Goal: Feedback & Contribution: Leave review/rating

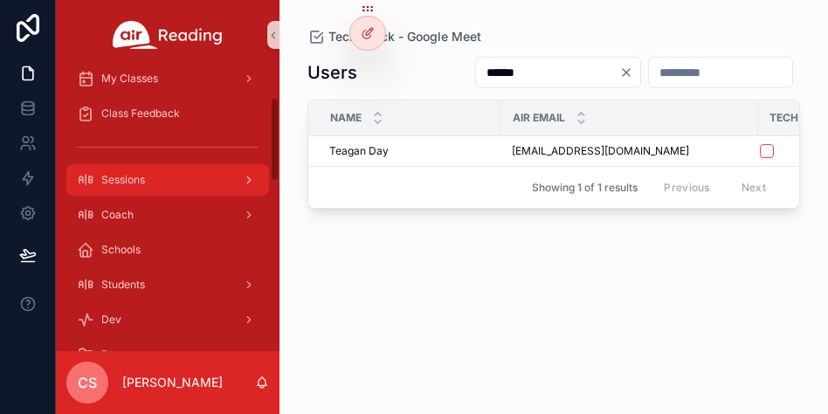
scroll to position [91, 0]
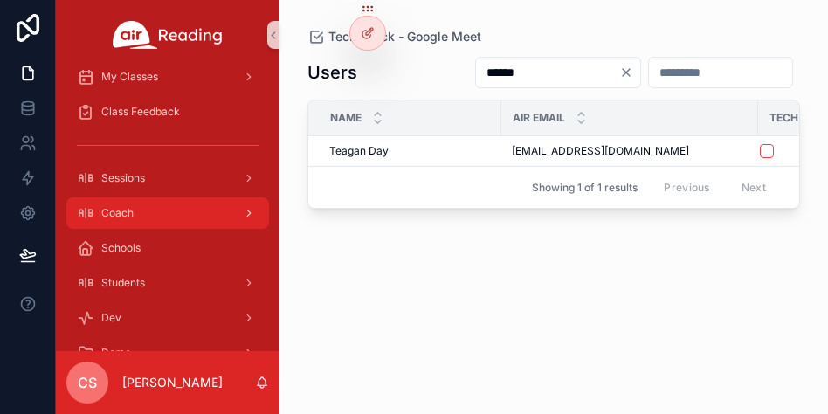
click at [123, 211] on span "Coach" at bounding box center [117, 213] width 32 height 14
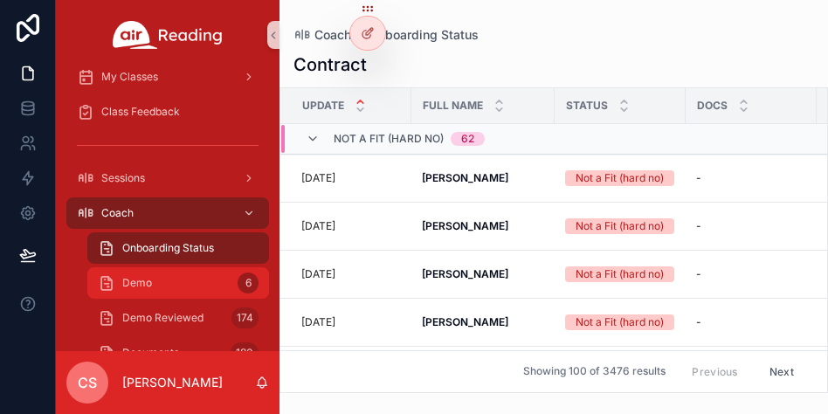
click at [131, 284] on span "Demo" at bounding box center [137, 283] width 30 height 14
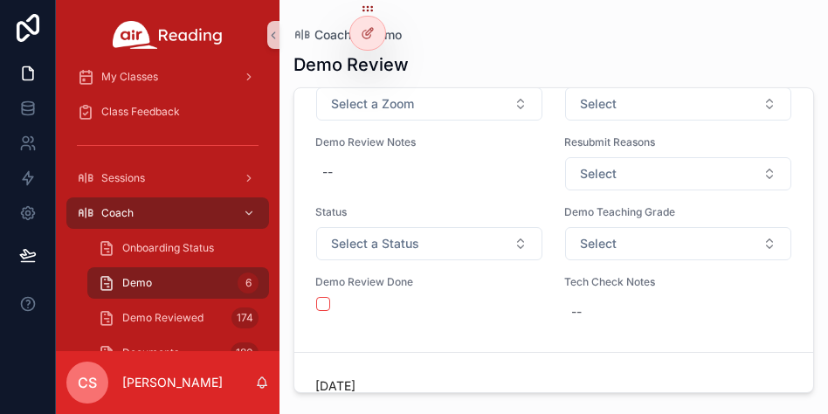
scroll to position [505, 0]
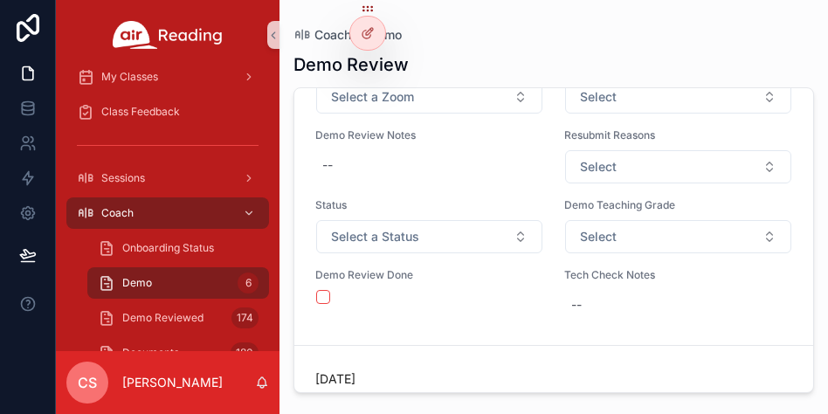
click at [439, 238] on button "Select a Status" at bounding box center [429, 236] width 226 height 33
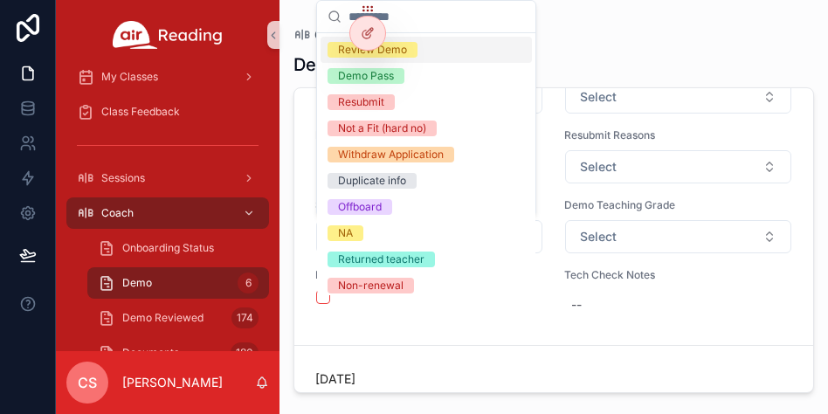
click at [439, 47] on div "Review Demo" at bounding box center [426, 50] width 211 height 26
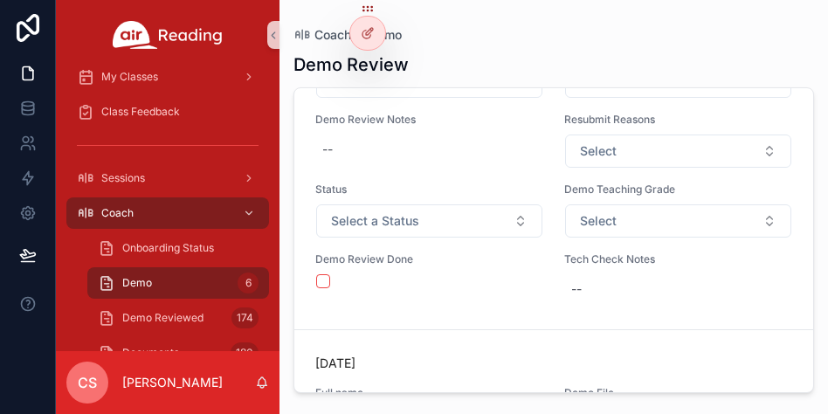
scroll to position [1289, 0]
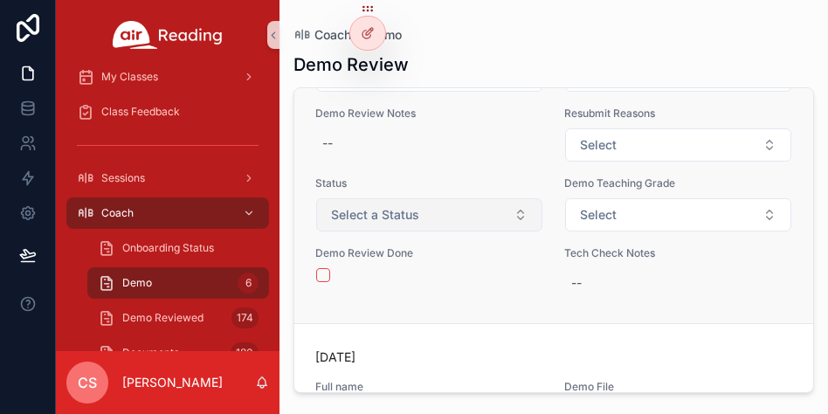
click at [445, 207] on button "Select a Status" at bounding box center [429, 214] width 226 height 33
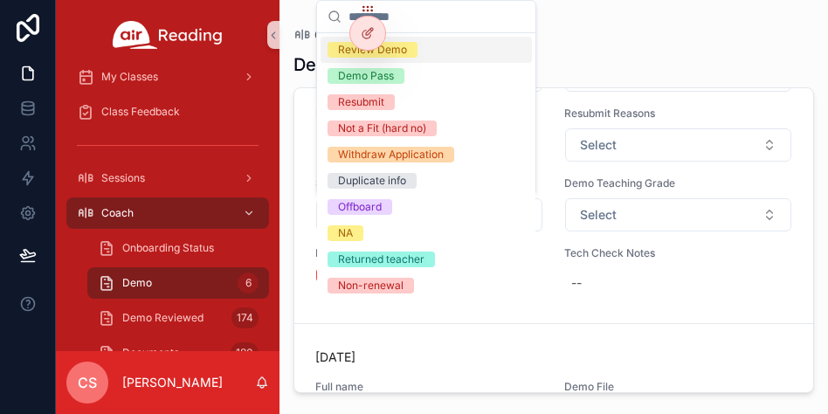
click at [431, 44] on div "Review Demo" at bounding box center [426, 50] width 211 height 26
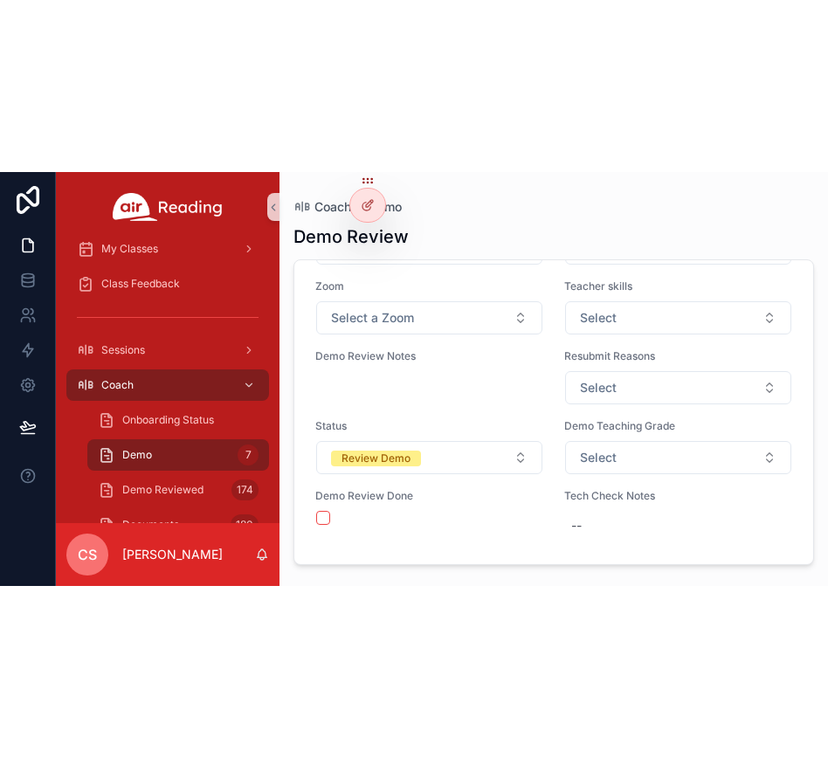
scroll to position [2950, 0]
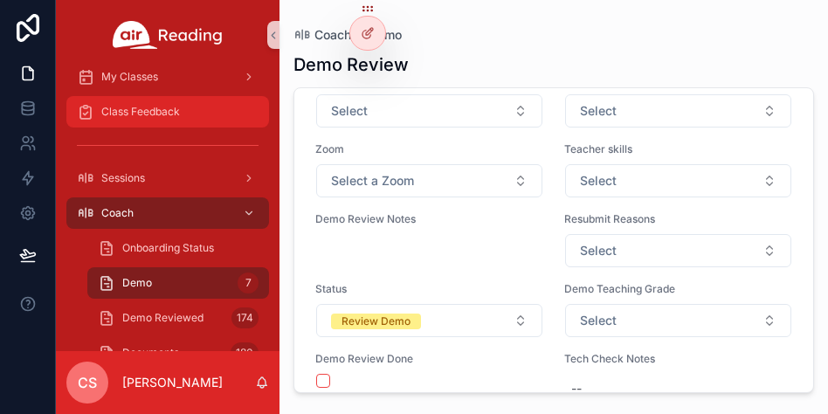
click at [137, 109] on span "Class Feedback" at bounding box center [140, 112] width 79 height 14
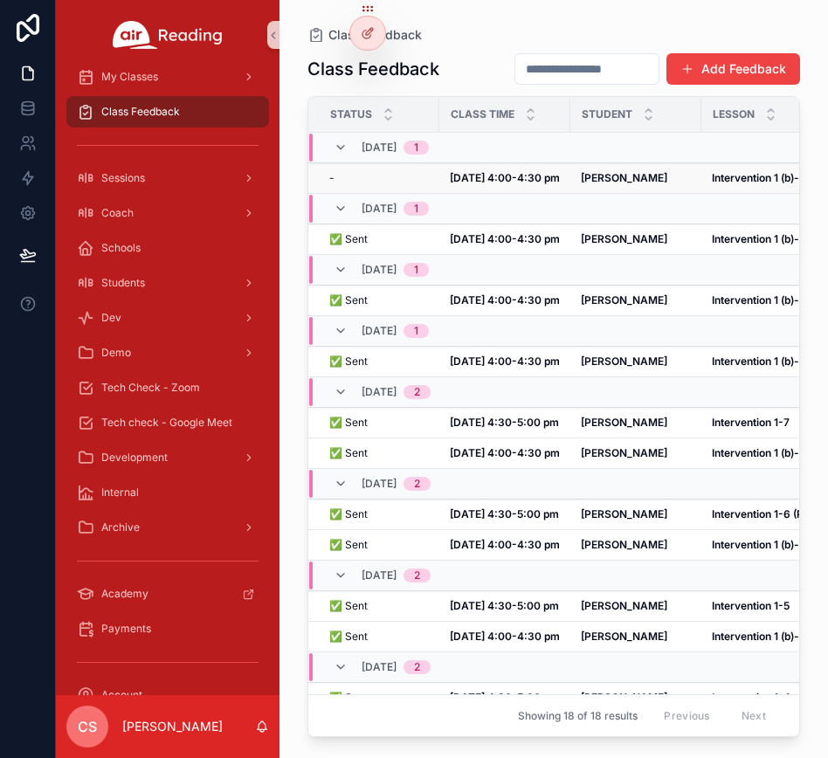
click at [569, 171] on td "[DATE] 4:00-4:30 pm [DATE] 4:00-4:30 pm" at bounding box center [504, 178] width 131 height 31
click at [605, 177] on strong "[PERSON_NAME]" at bounding box center [624, 177] width 86 height 13
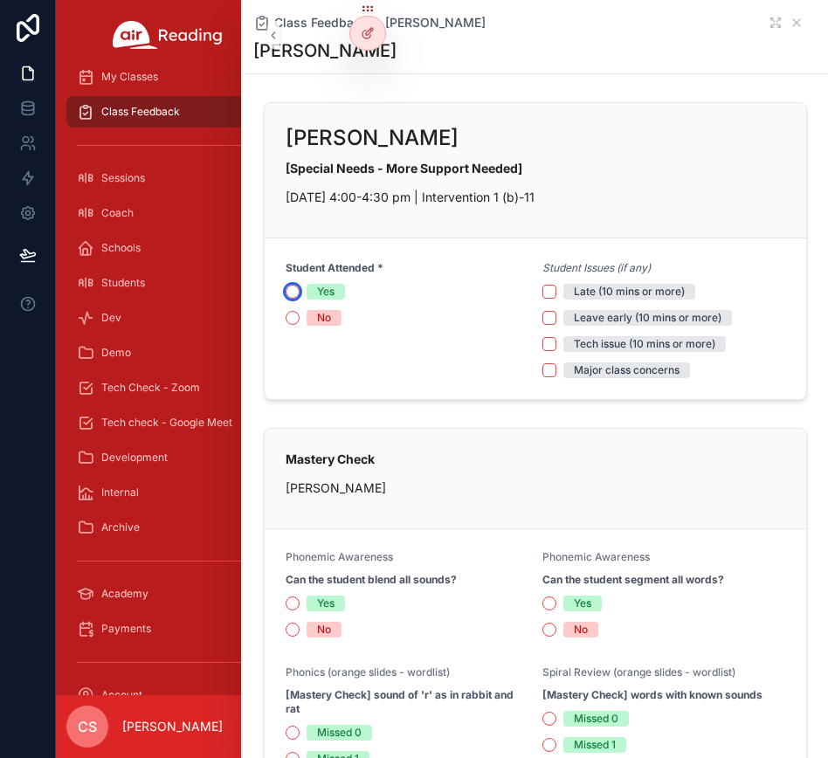
click at [294, 290] on button "Yes" at bounding box center [293, 292] width 14 height 14
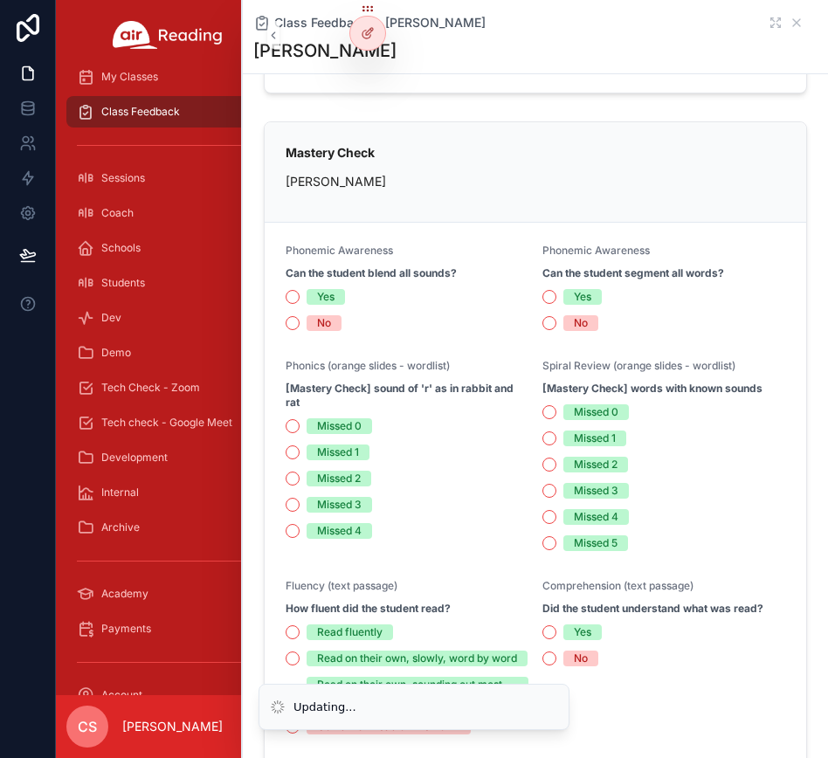
scroll to position [324, 0]
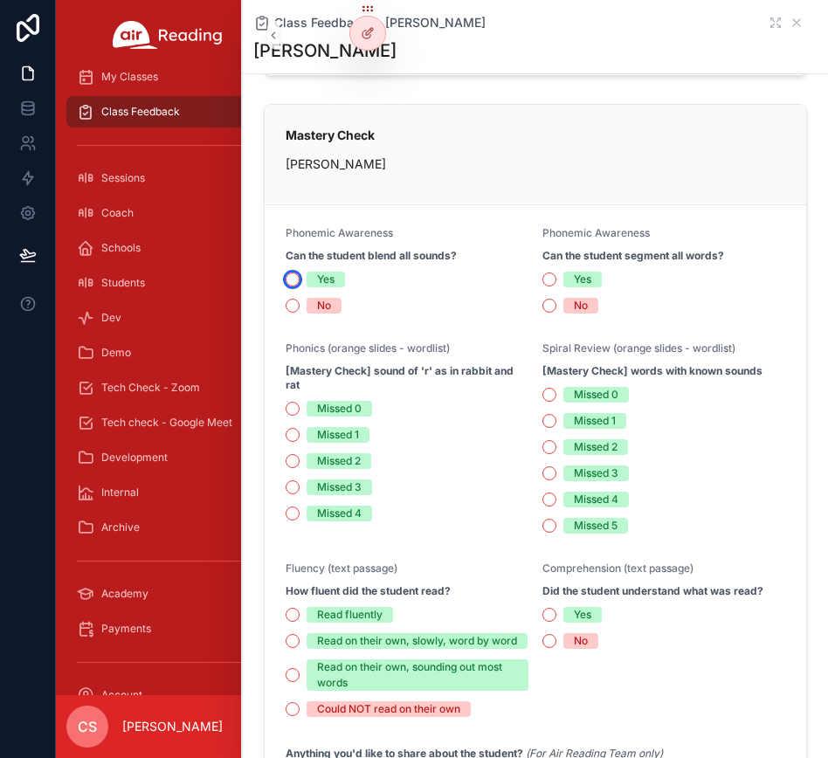
click at [294, 277] on button "Yes" at bounding box center [293, 280] width 14 height 14
click at [542, 280] on button "Yes" at bounding box center [549, 280] width 14 height 14
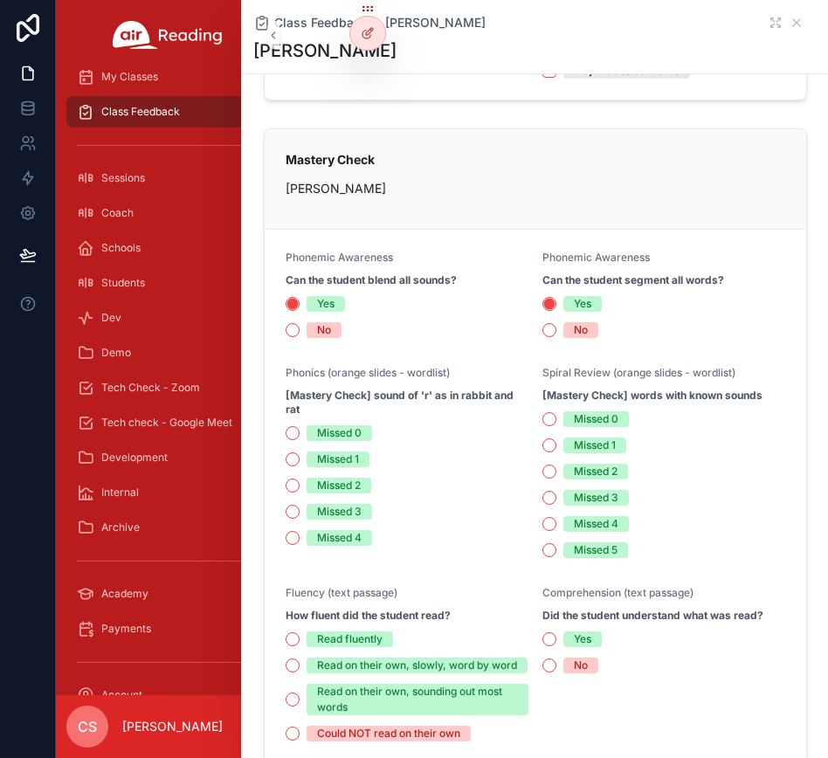
scroll to position [296, 0]
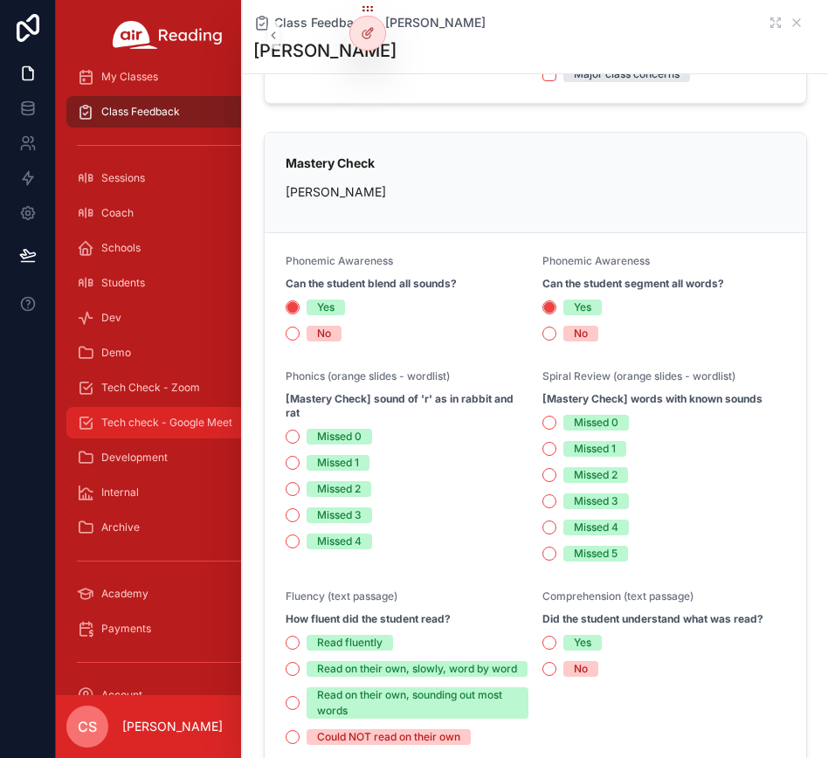
click at [126, 417] on span "Tech check - Google Meet" at bounding box center [166, 423] width 131 height 14
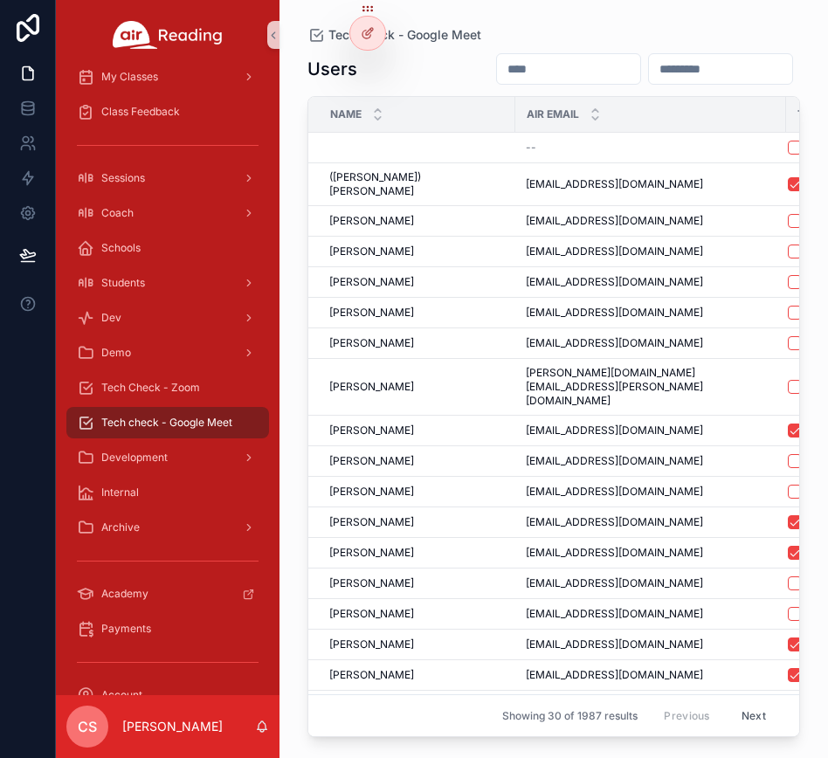
click at [497, 72] on input "scrollable content" at bounding box center [568, 69] width 143 height 24
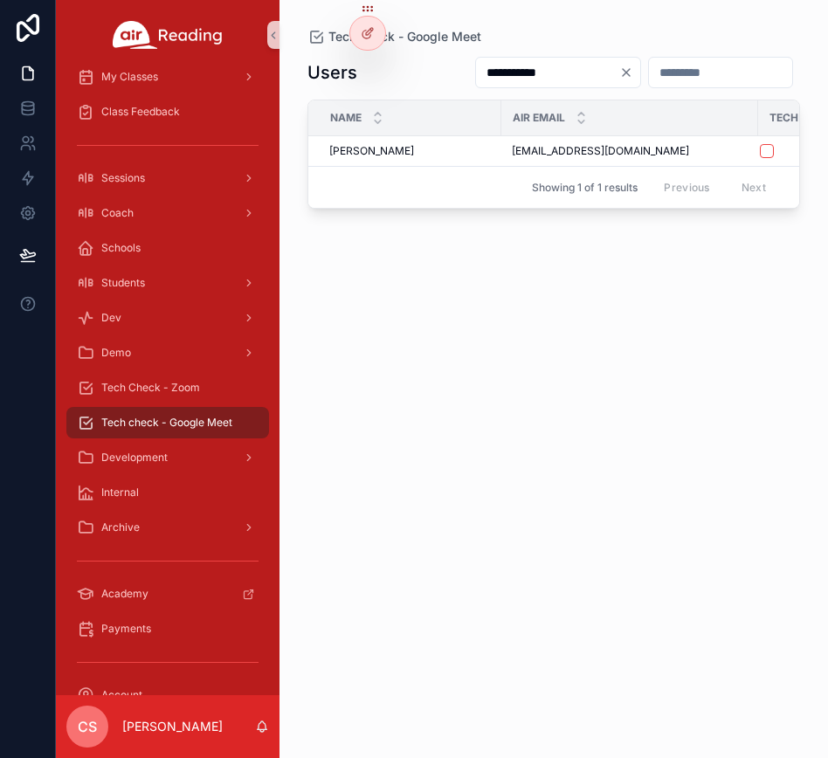
click at [476, 67] on input "**********" at bounding box center [547, 72] width 143 height 24
type input "**********"
click at [756, 150] on button "scrollable content" at bounding box center [767, 151] width 14 height 14
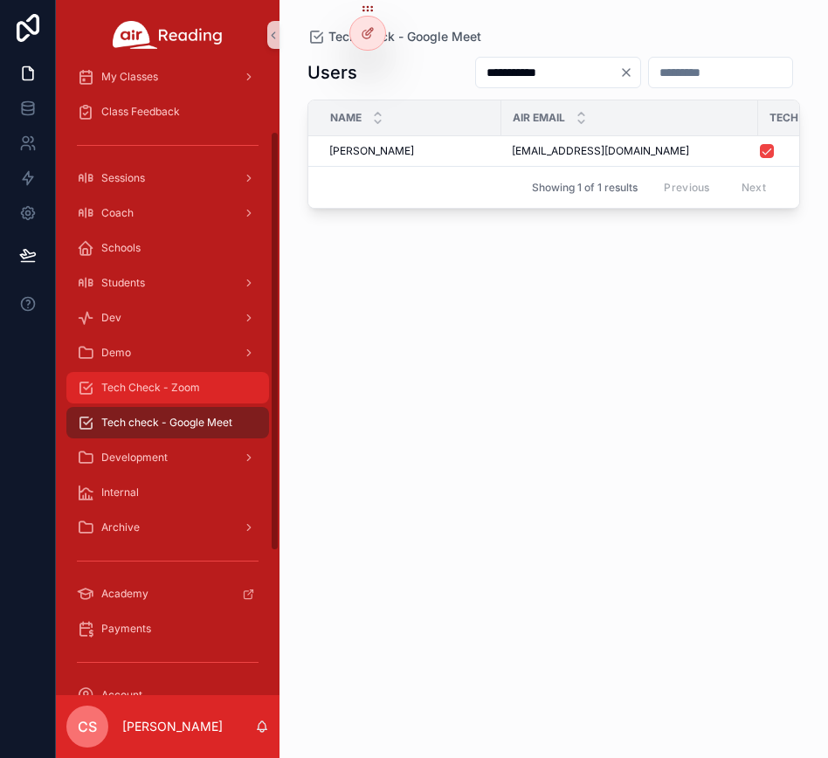
click at [192, 384] on span "Tech Check - Zoom" at bounding box center [150, 388] width 99 height 14
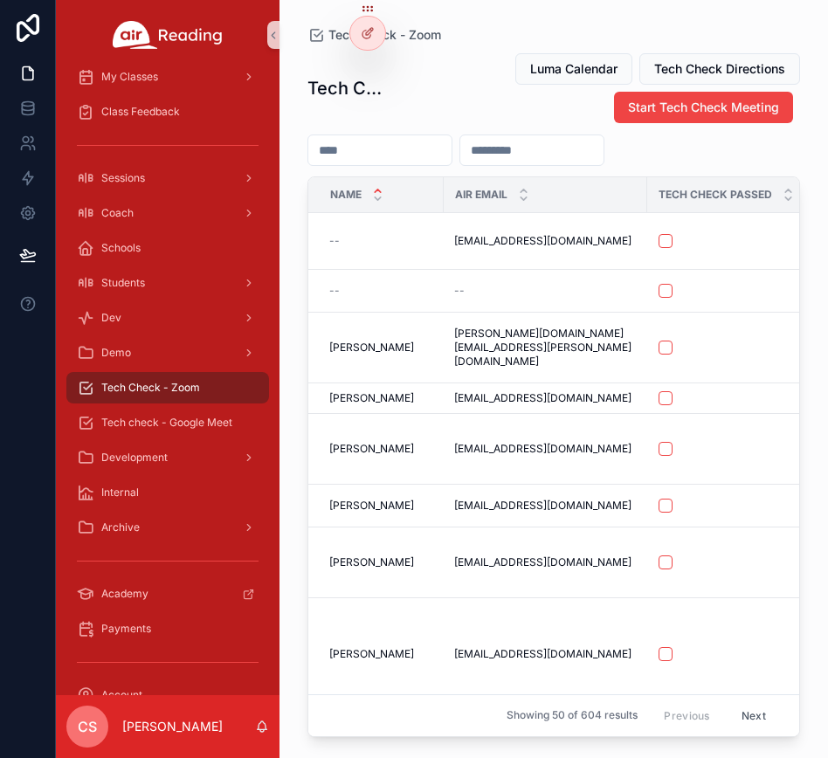
click at [409, 153] on input "scrollable content" at bounding box center [379, 150] width 143 height 24
paste input "**********"
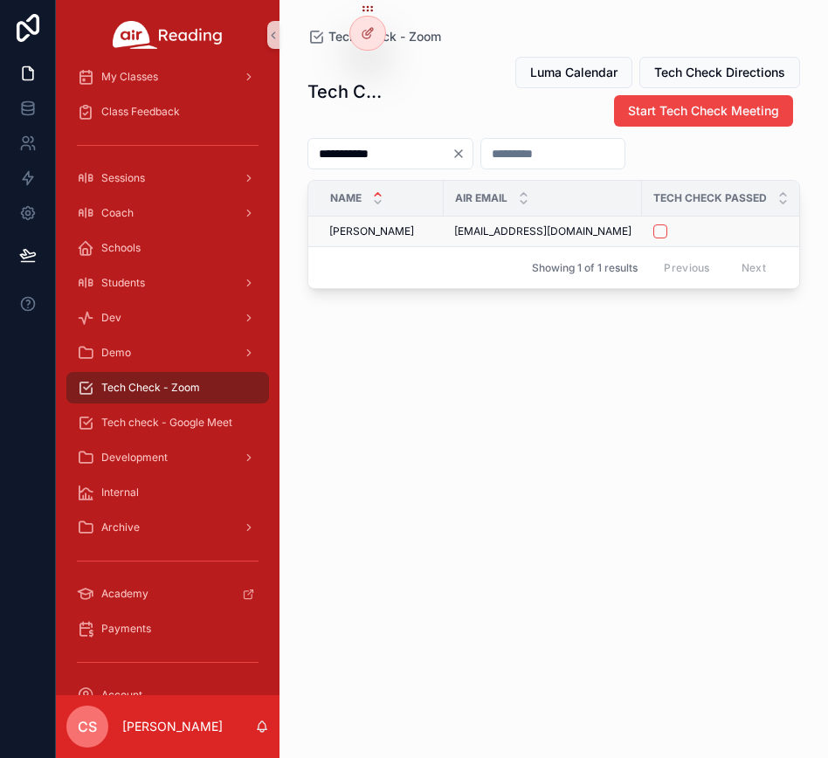
type input "**********"
click at [653, 230] on button "scrollable content" at bounding box center [660, 231] width 14 height 14
click at [622, 435] on div "**********" at bounding box center [553, 391] width 493 height 692
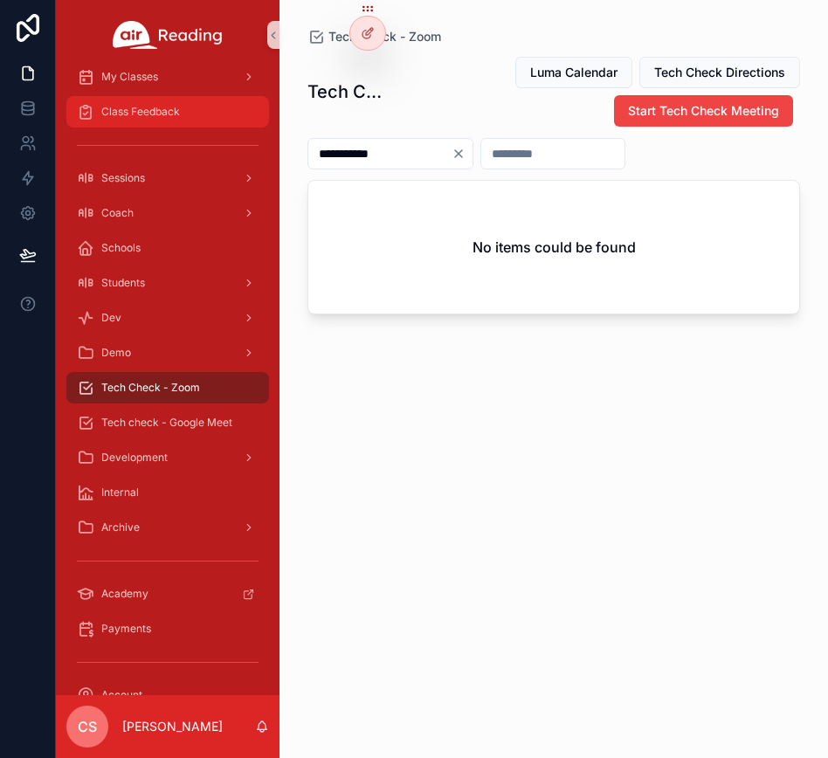
click at [159, 110] on span "Class Feedback" at bounding box center [140, 112] width 79 height 14
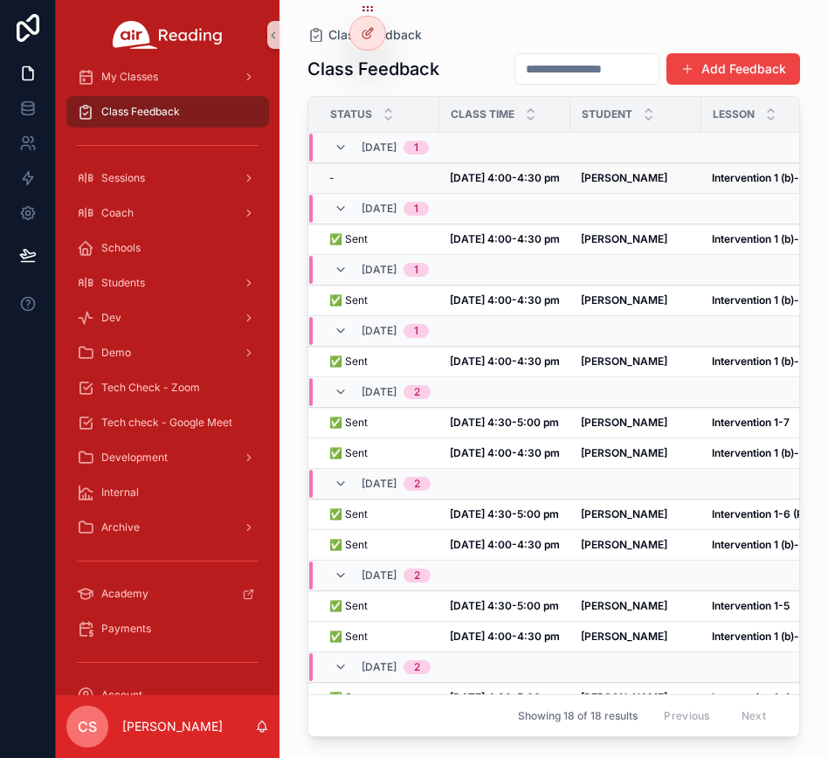
click at [490, 177] on strong "[DATE] 4:00-4:30 pm" at bounding box center [505, 177] width 110 height 13
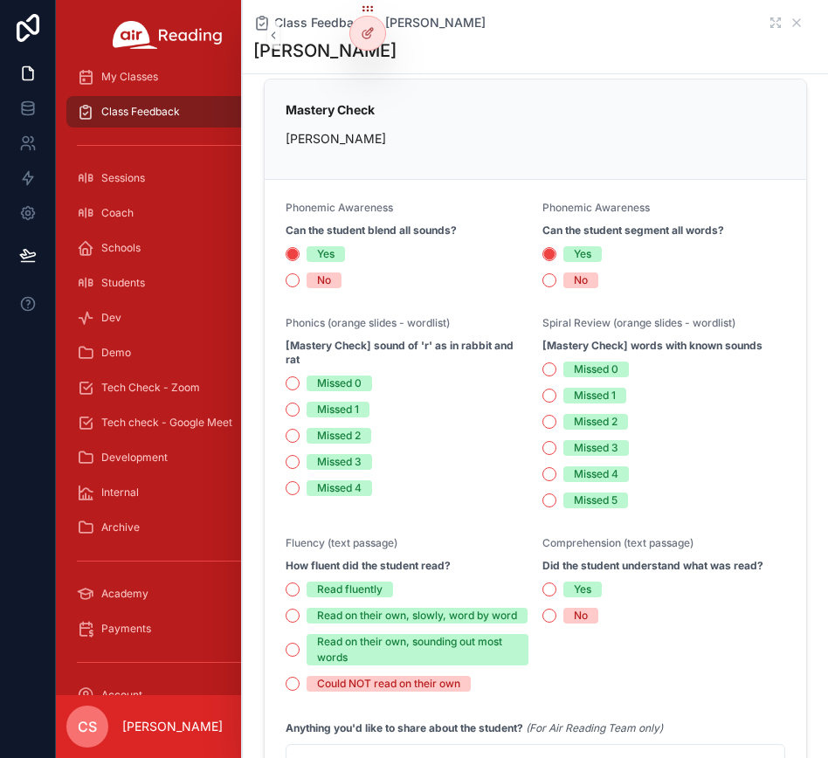
scroll to position [350, 0]
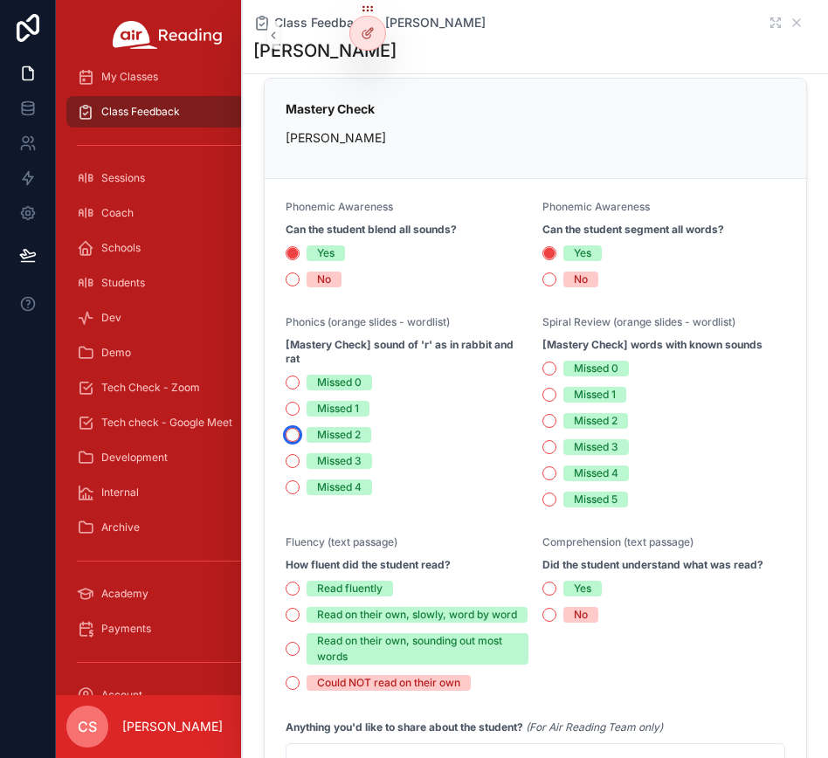
click at [295, 432] on button "Missed 2" at bounding box center [293, 435] width 14 height 14
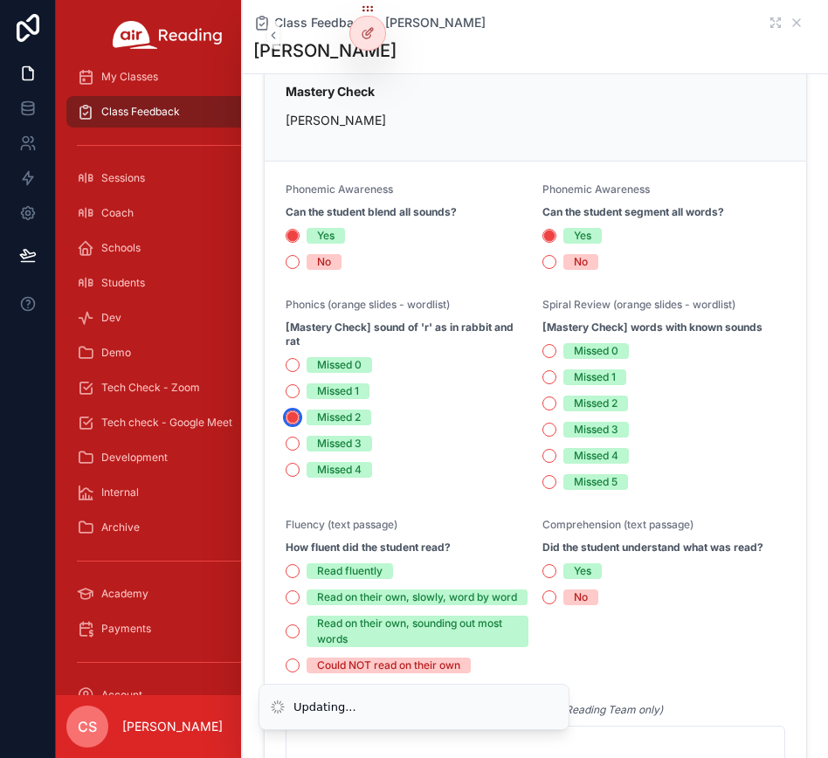
scroll to position [383, 0]
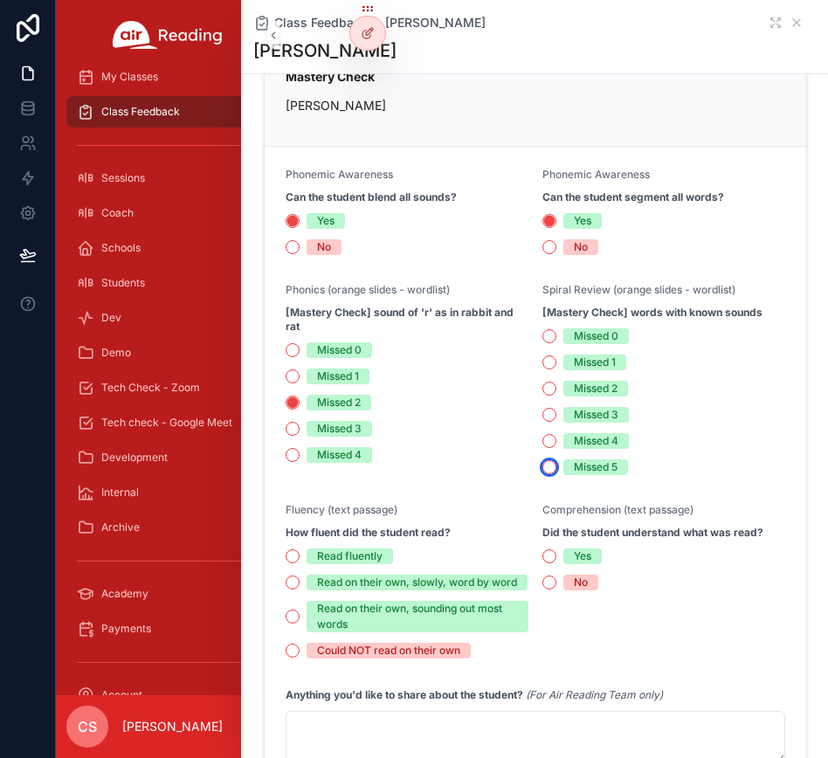
click at [544, 466] on button "Missed 5" at bounding box center [549, 467] width 14 height 14
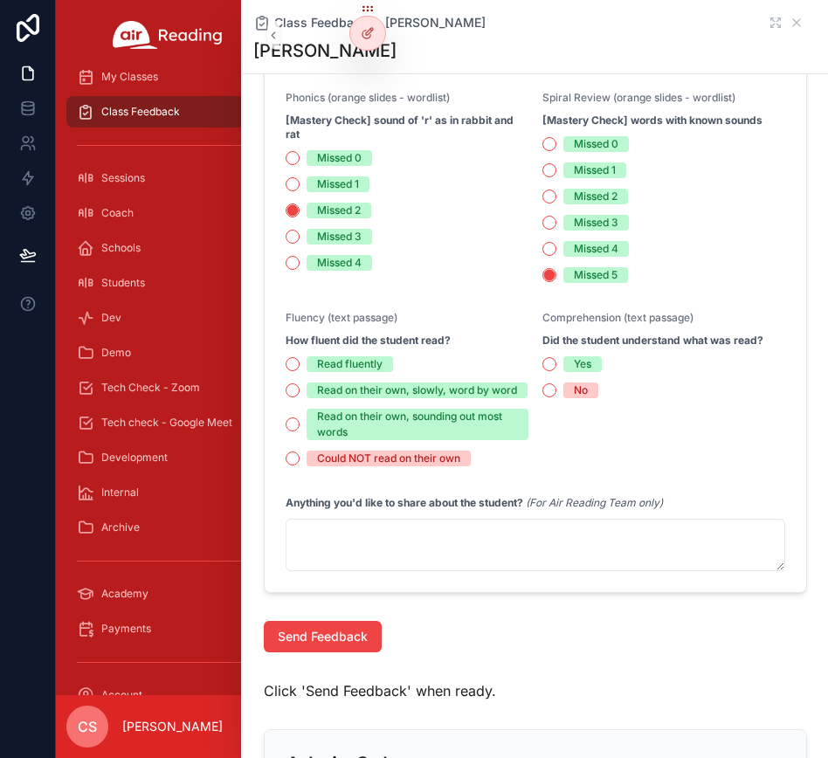
scroll to position [792, 0]
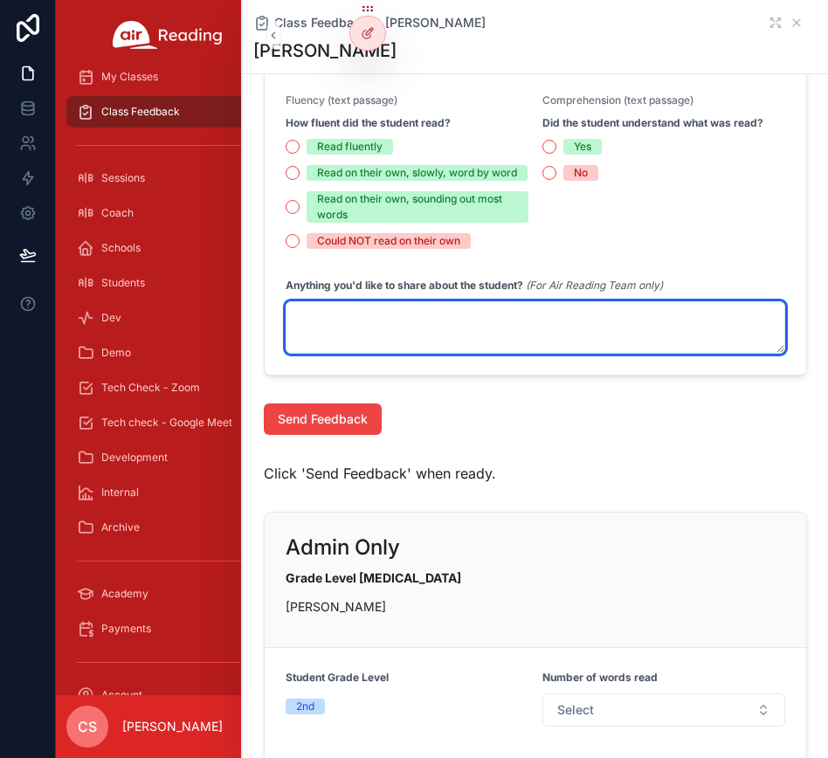
click at [412, 343] on textarea "scrollable content" at bounding box center [536, 327] width 500 height 52
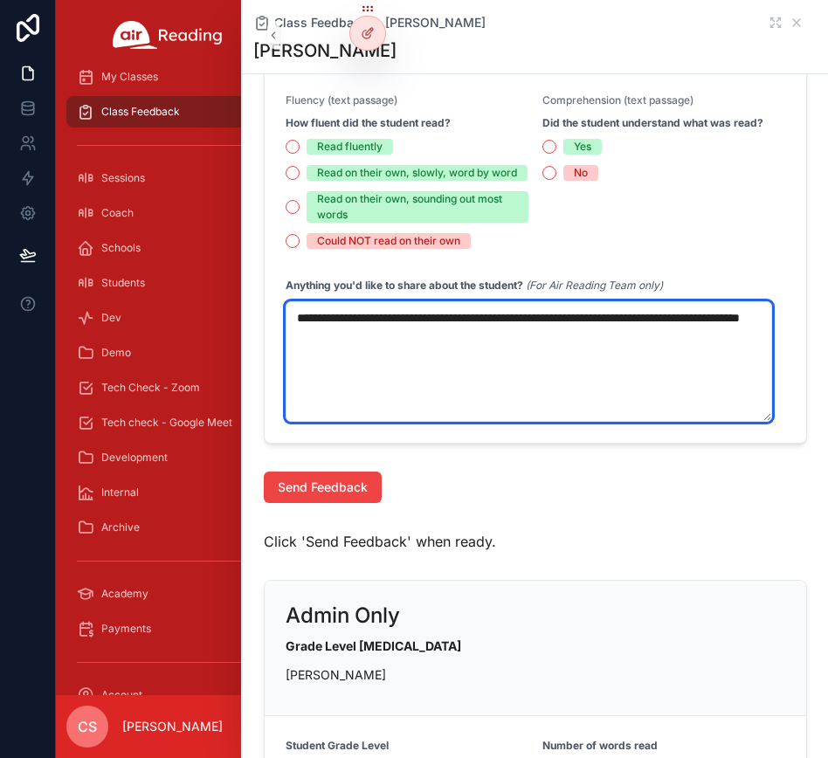
drag, startPoint x: 593, startPoint y: 333, endPoint x: 708, endPoint y: 335, distance: 115.3
click at [708, 335] on textarea "**********" at bounding box center [529, 361] width 487 height 121
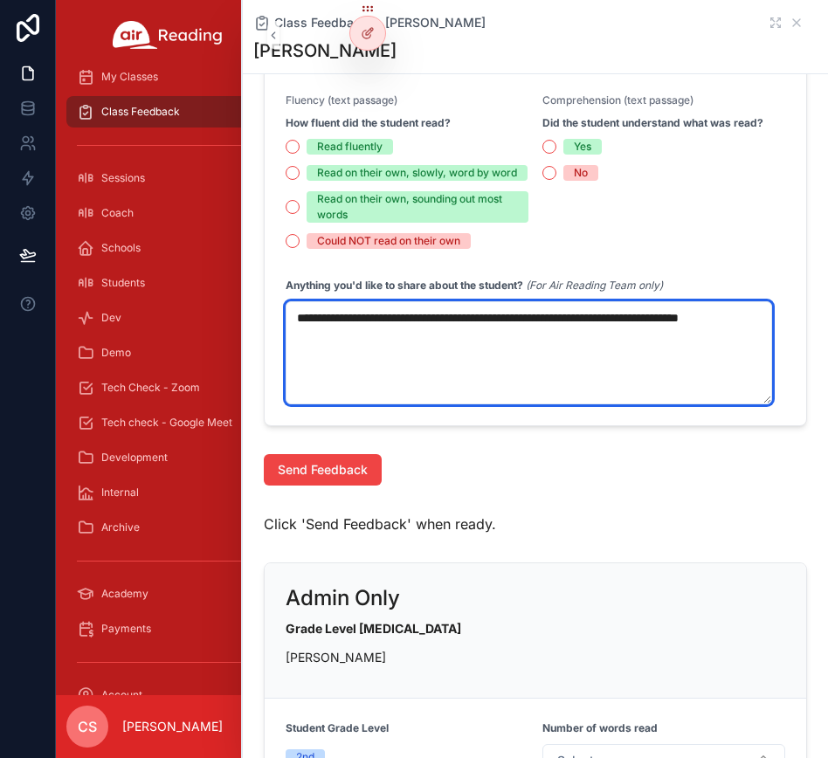
click at [409, 350] on textarea "**********" at bounding box center [529, 352] width 487 height 103
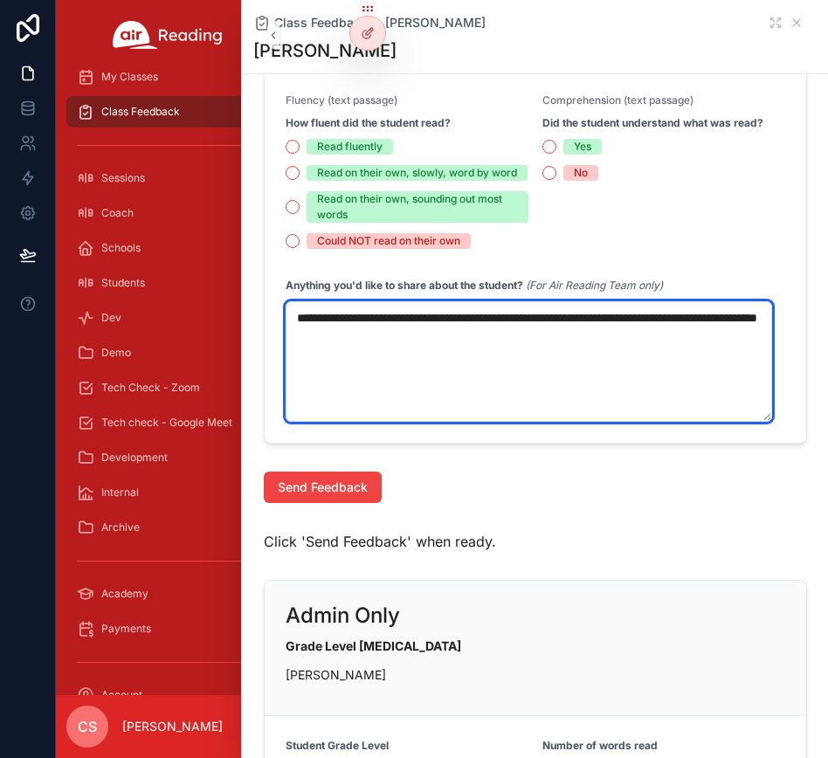
type textarea "**********"
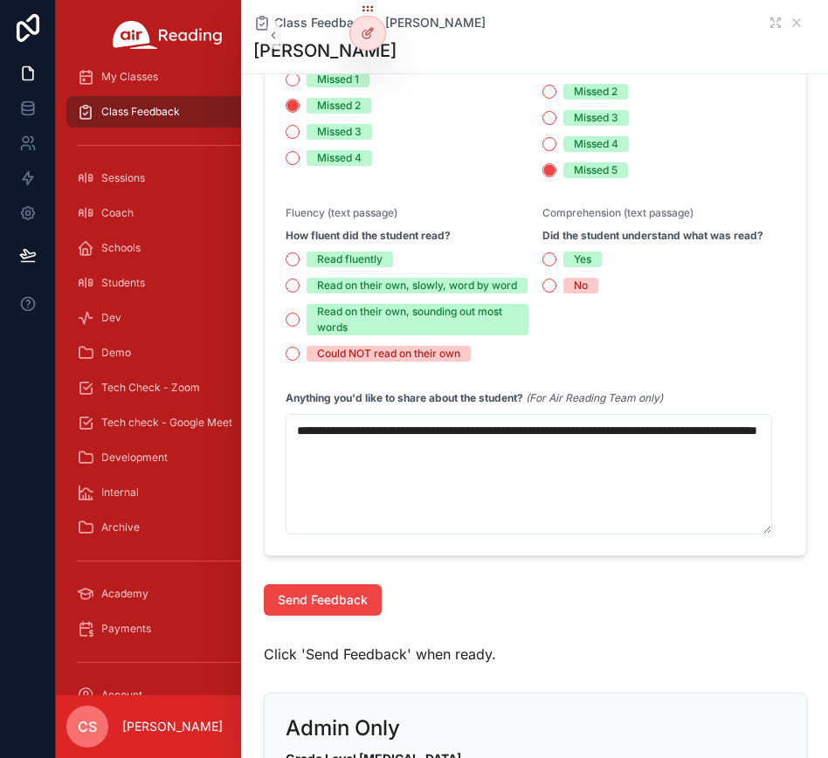
scroll to position [888, 0]
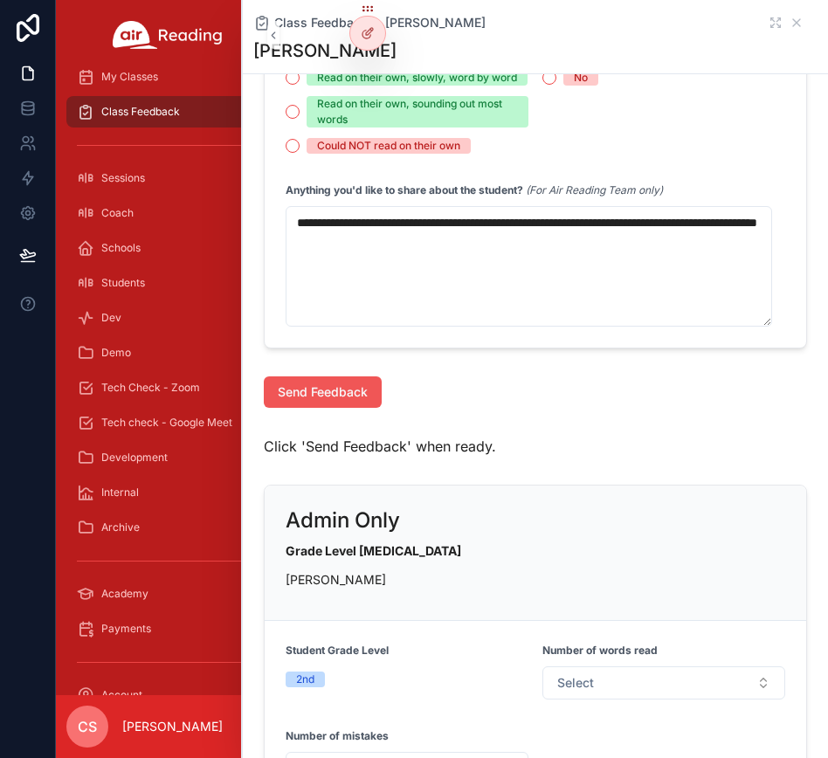
click at [364, 401] on span "Send Feedback" at bounding box center [323, 391] width 90 height 17
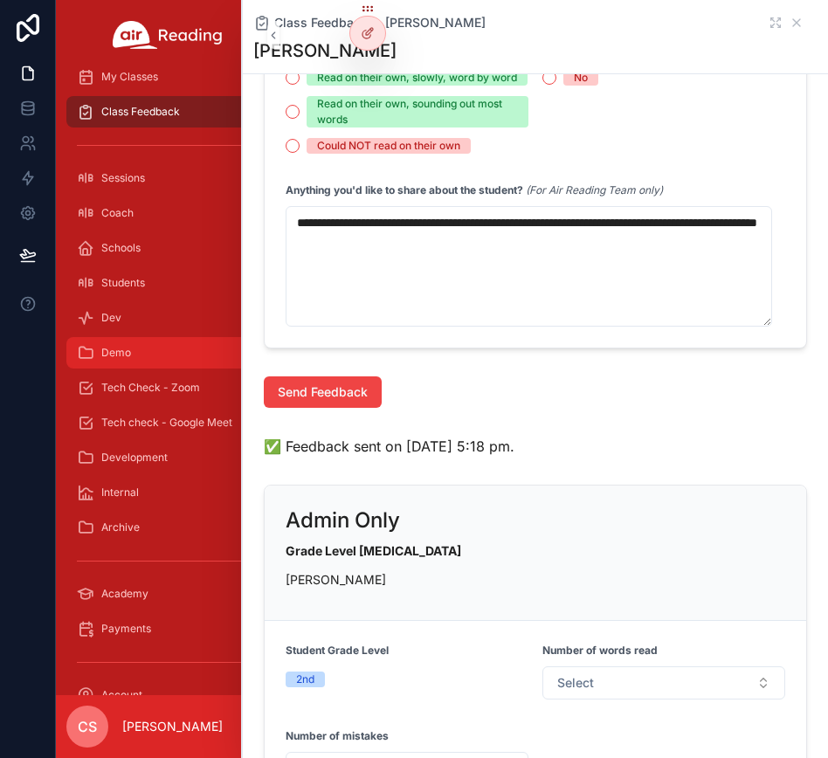
click at [130, 353] on span "Demo" at bounding box center [116, 353] width 30 height 14
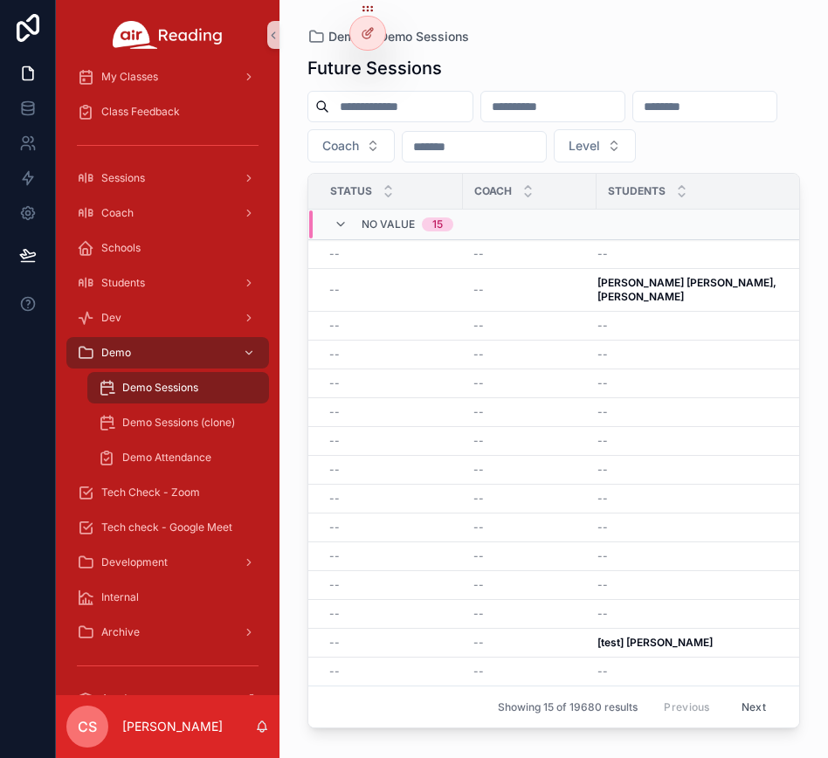
click at [135, 386] on span "Demo Sessions" at bounding box center [160, 388] width 76 height 14
click at [144, 422] on span "Demo Sessions (clone)" at bounding box center [178, 423] width 113 height 14
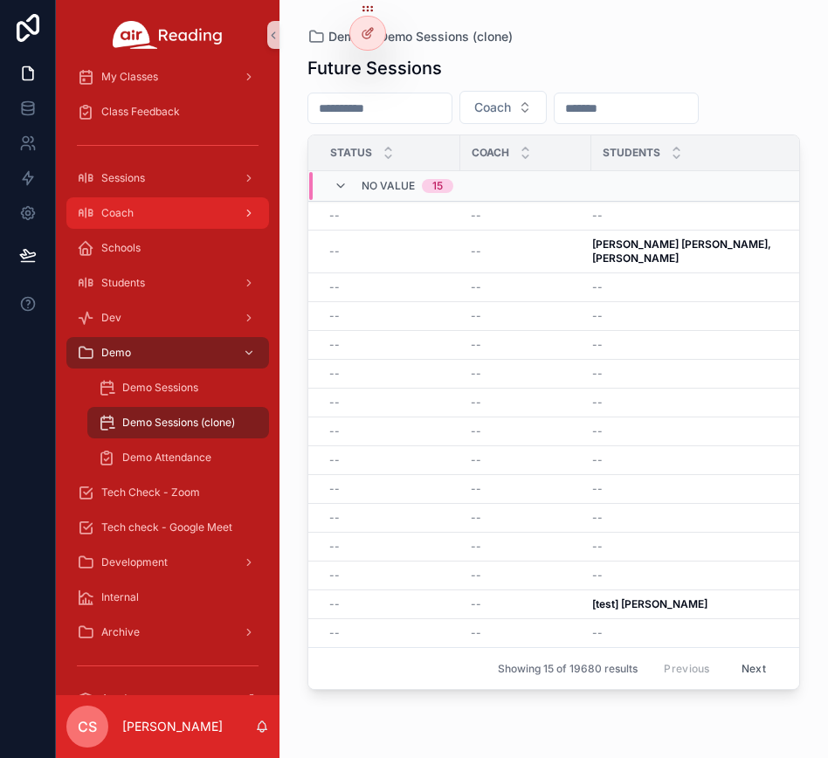
click at [93, 215] on icon "scrollable content" at bounding box center [85, 212] width 17 height 17
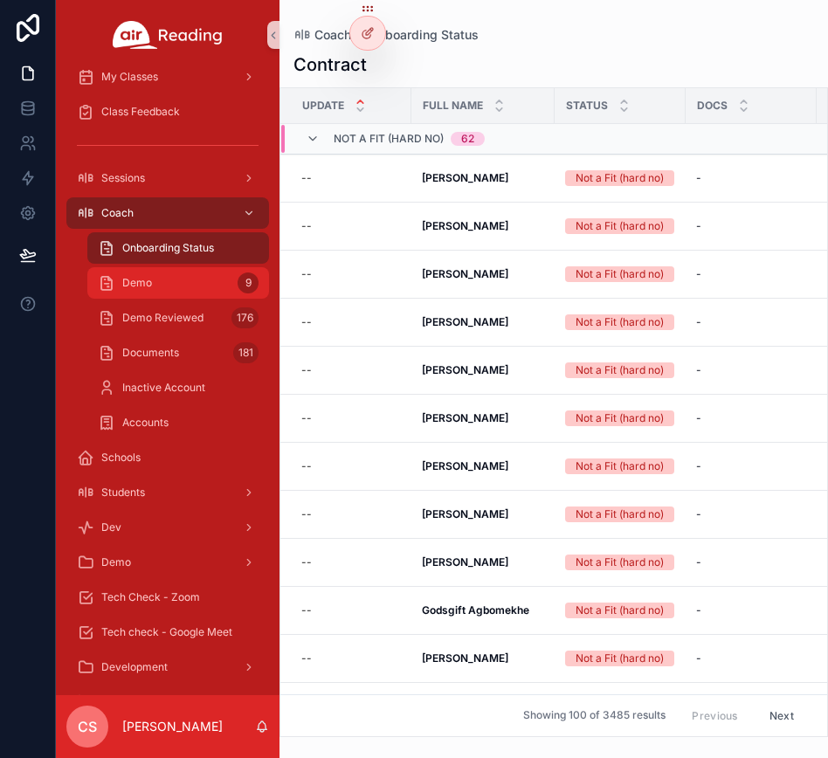
click at [142, 269] on div "Demo 9" at bounding box center [178, 283] width 161 height 28
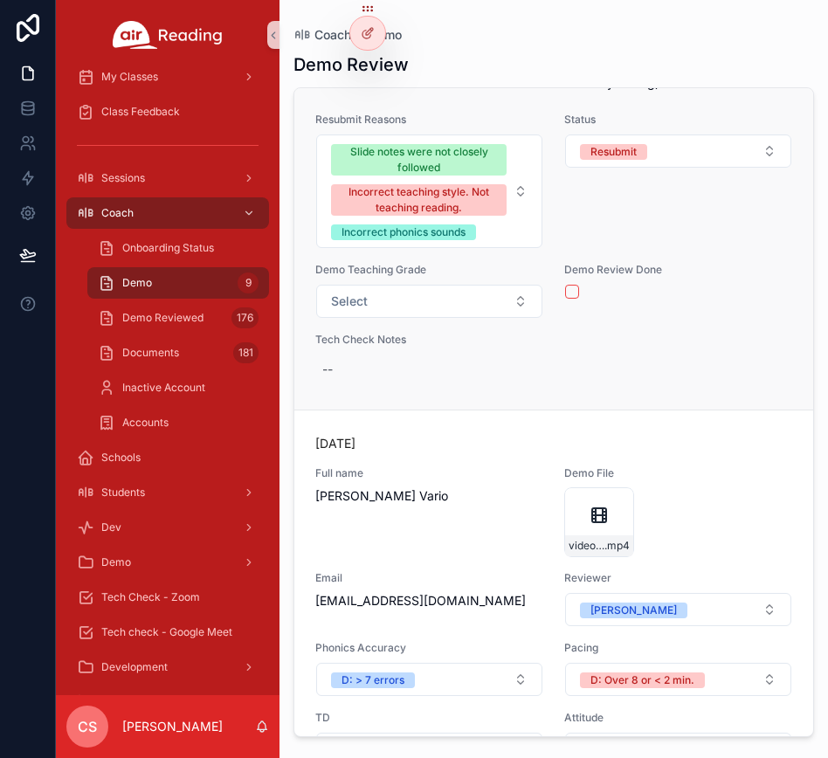
scroll to position [8382, 0]
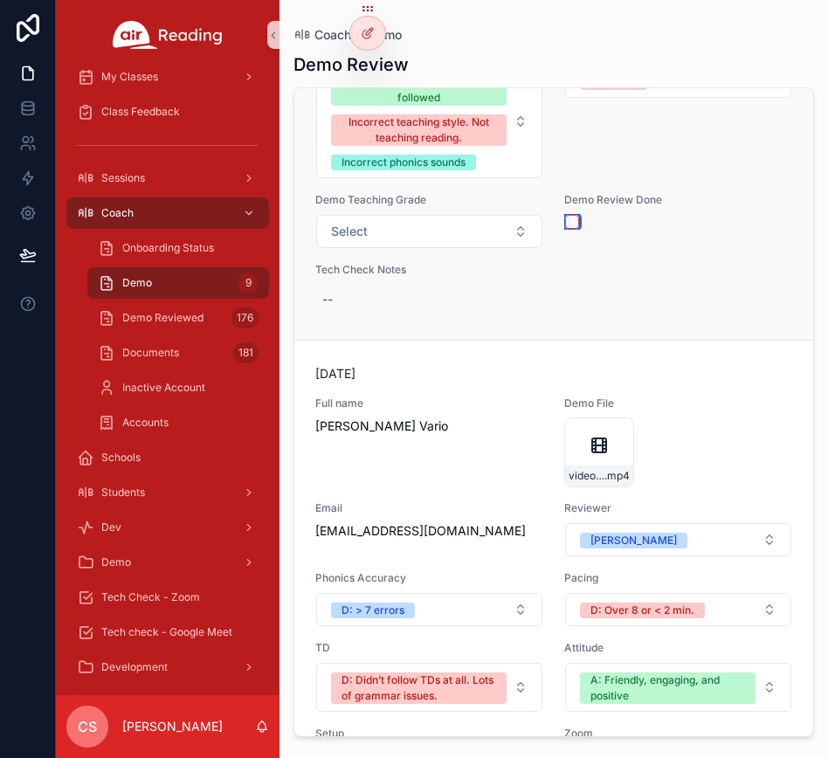
click at [566, 229] on button "scrollable content" at bounding box center [572, 222] width 14 height 14
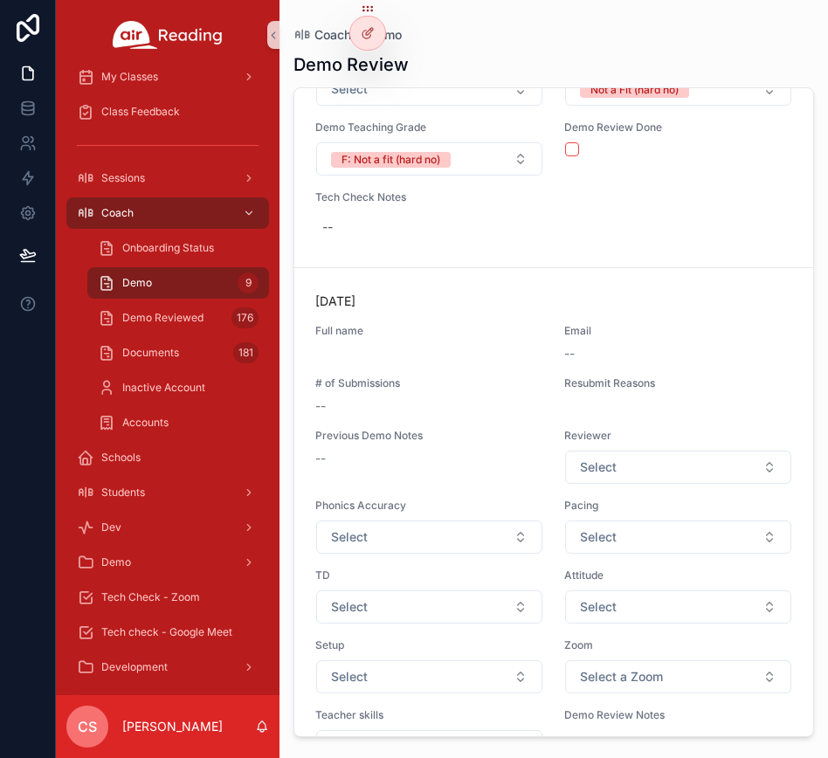
scroll to position [8634, 0]
click at [565, 157] on button "scrollable content" at bounding box center [572, 150] width 14 height 14
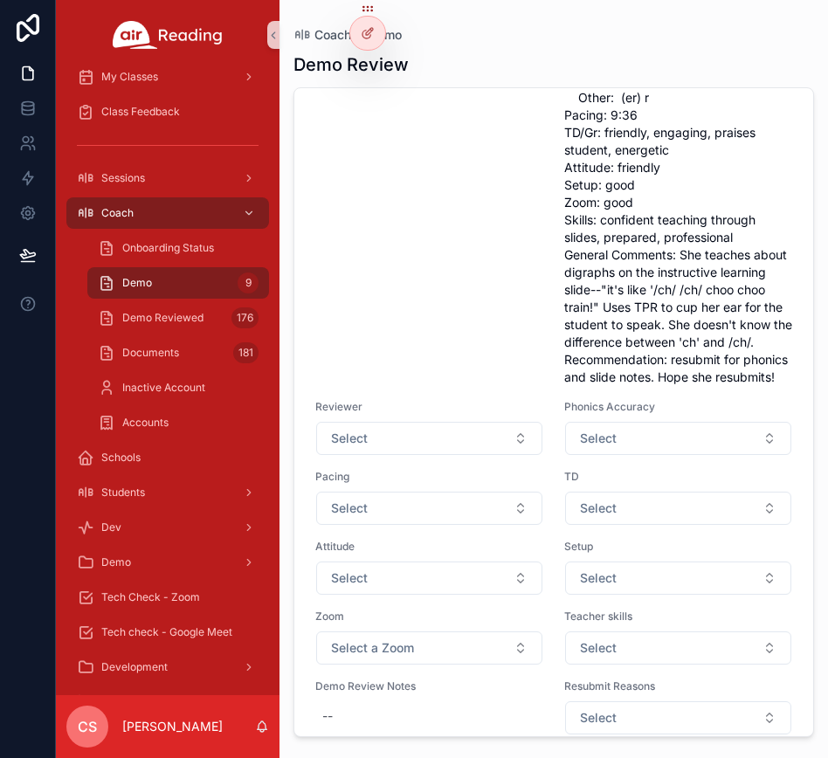
scroll to position [0, 0]
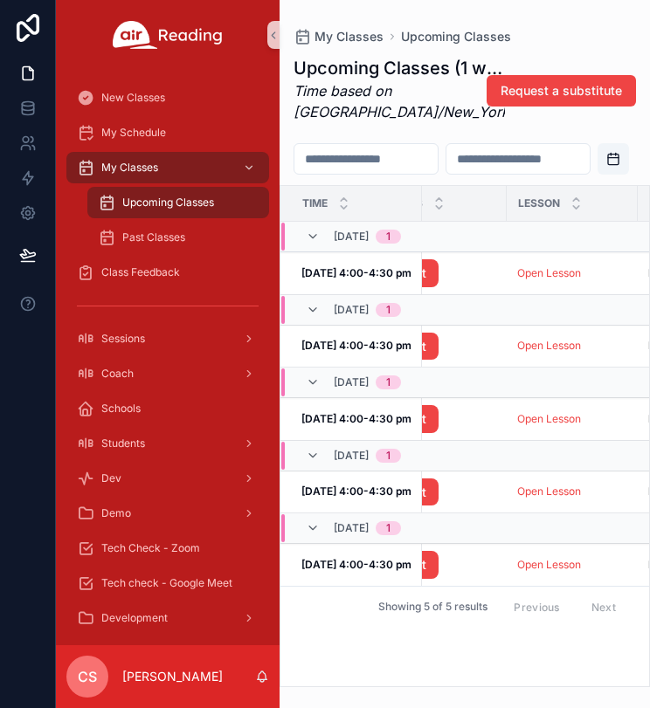
scroll to position [0, 320]
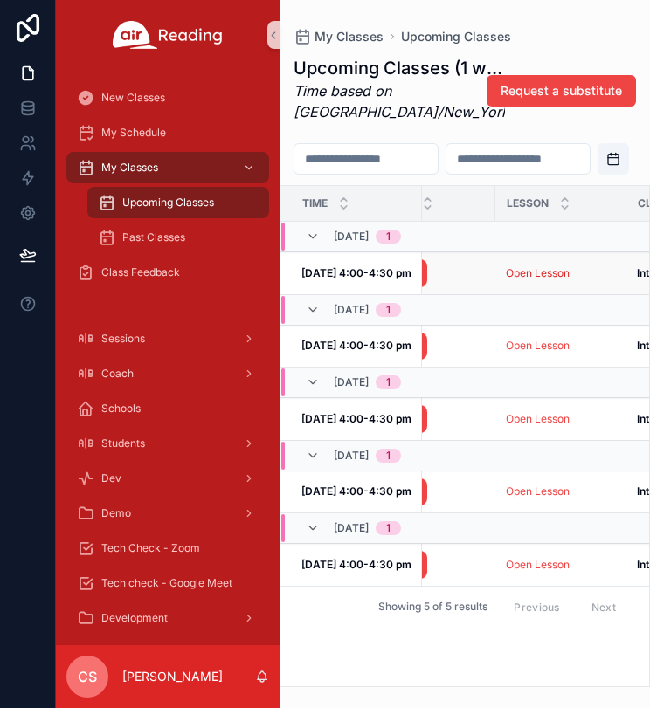
click at [515, 280] on link "Open Lesson" at bounding box center [538, 272] width 64 height 13
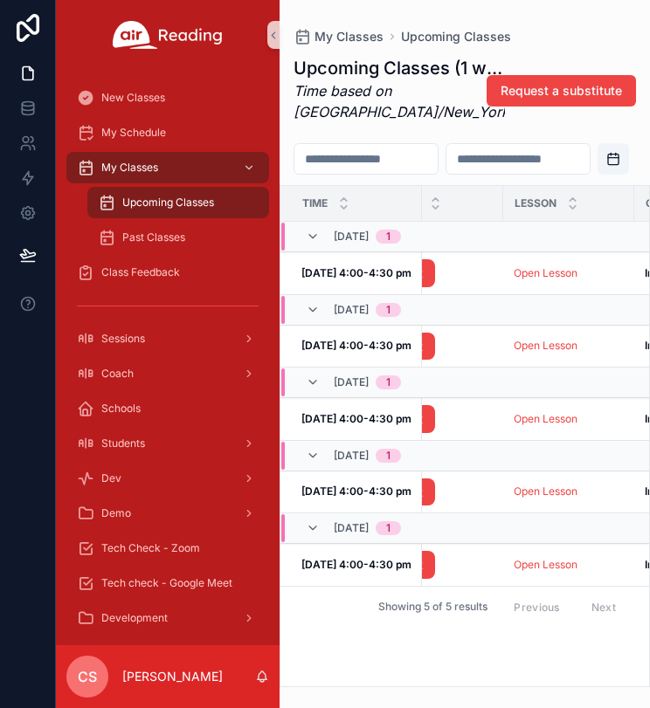
scroll to position [0, 318]
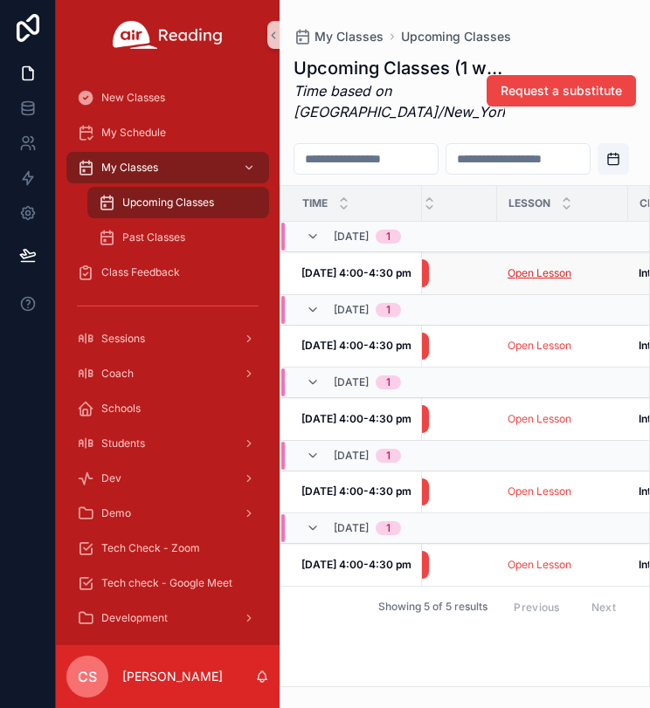
click at [540, 280] on link "Open Lesson" at bounding box center [540, 272] width 64 height 13
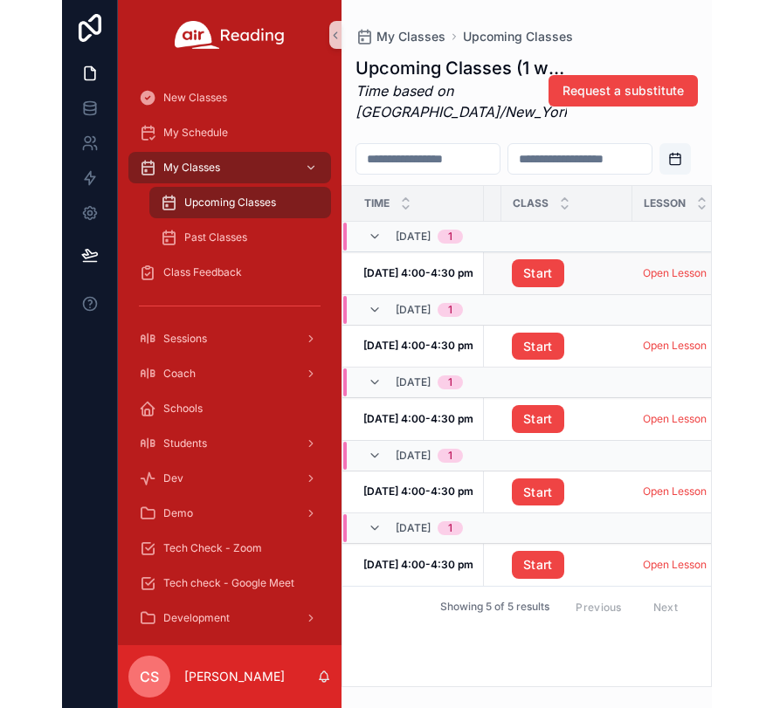
scroll to position [0, 243]
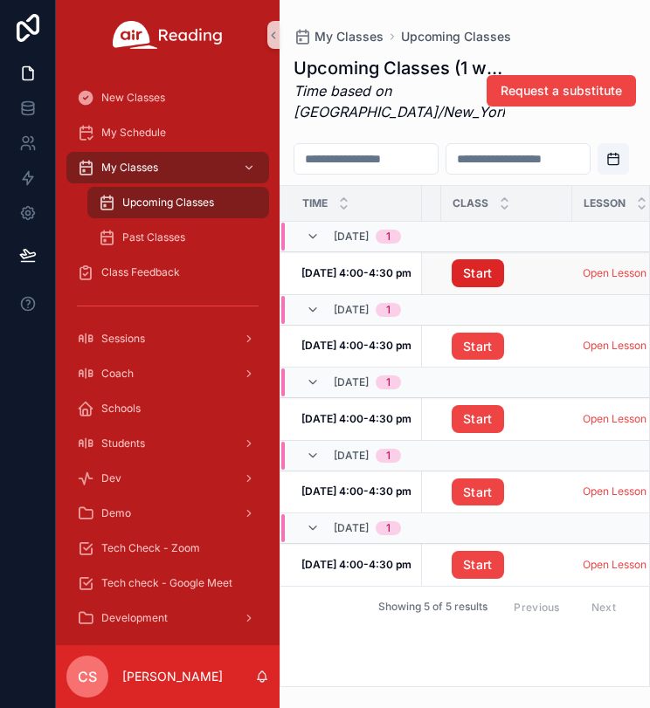
click at [477, 287] on link "Start" at bounding box center [478, 273] width 52 height 28
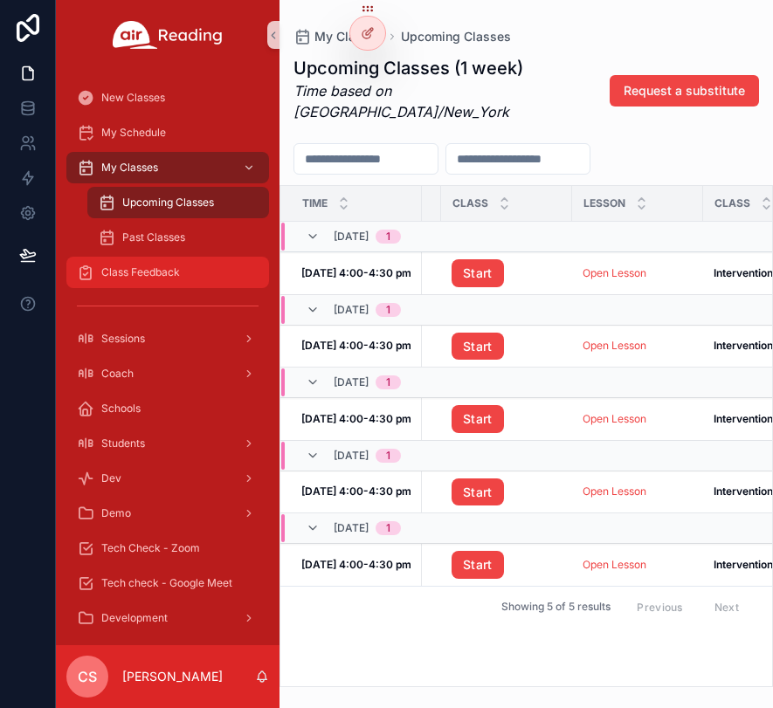
click at [159, 270] on span "Class Feedback" at bounding box center [140, 273] width 79 height 14
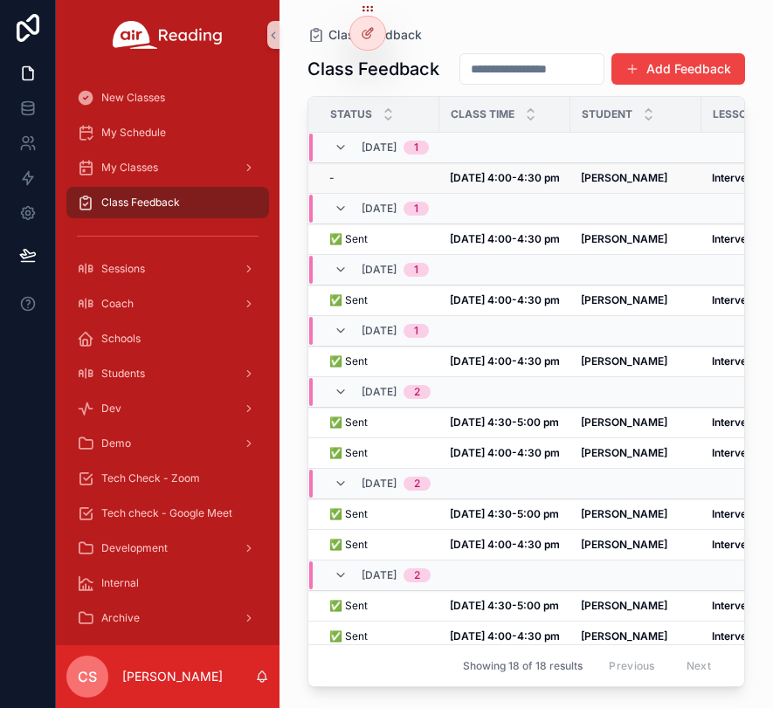
click at [484, 185] on span "[DATE] 4:00-4:30 pm" at bounding box center [505, 178] width 110 height 14
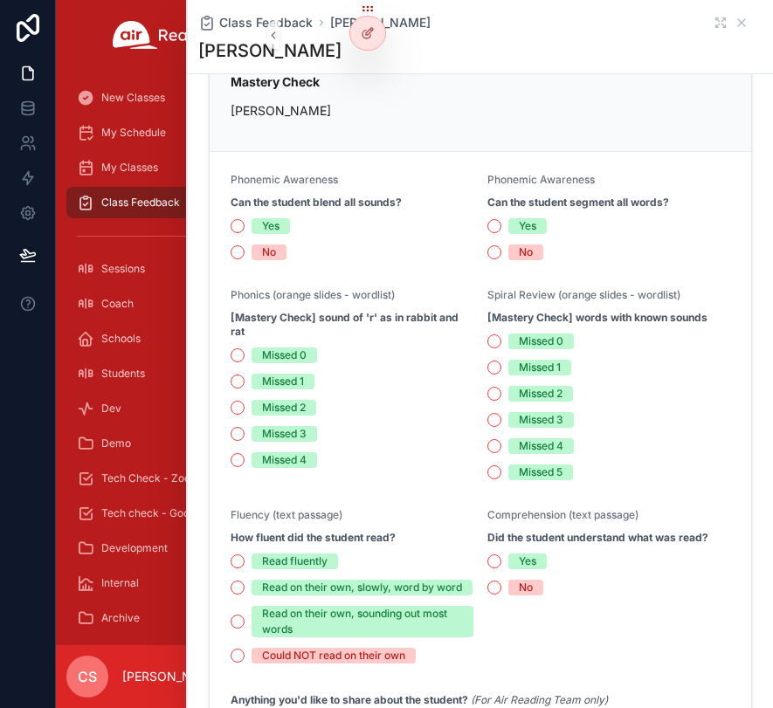
scroll to position [406, 0]
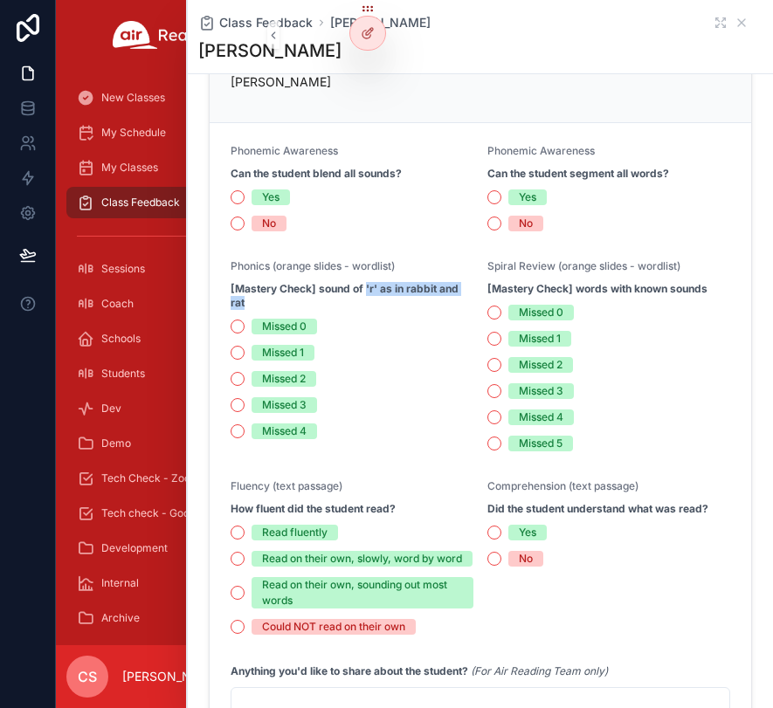
drag, startPoint x: 366, startPoint y: 287, endPoint x: 364, endPoint y: 298, distance: 10.6
click at [364, 298] on strong "[Mastery Check] sound of 'r' as in rabbit and rat" at bounding box center [352, 296] width 243 height 28
copy strong "'r' as in rabbit and rat"
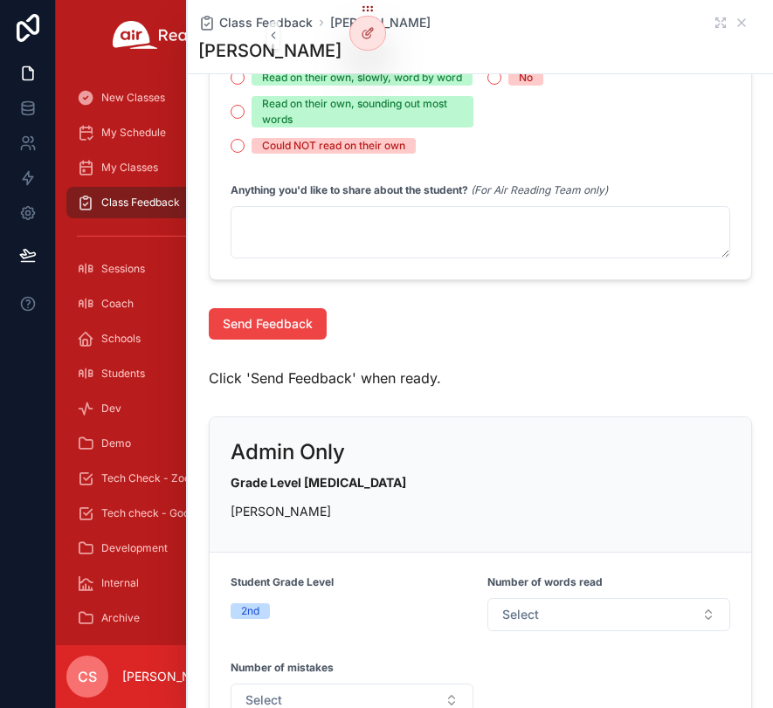
scroll to position [895, 0]
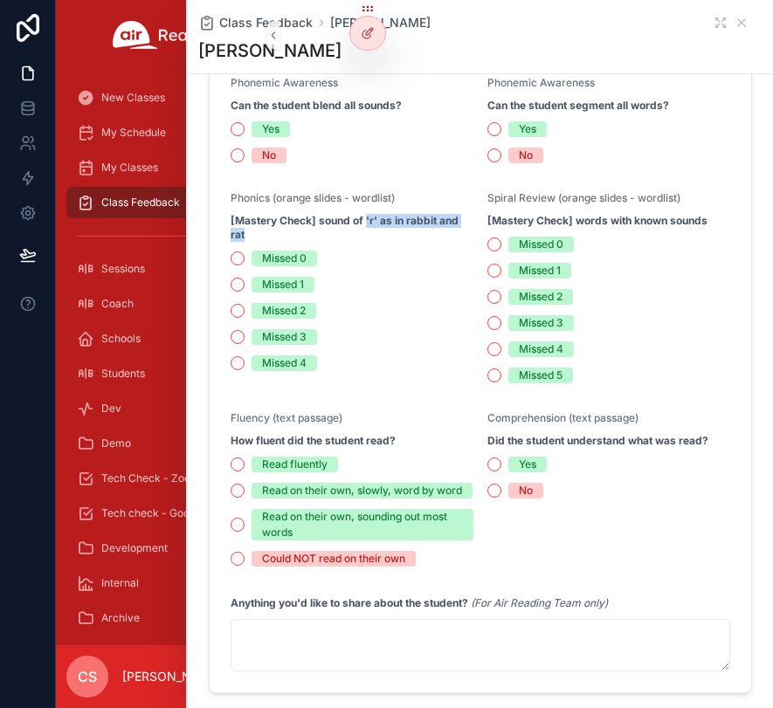
scroll to position [217, 0]
